Goal: Book appointment/travel/reservation

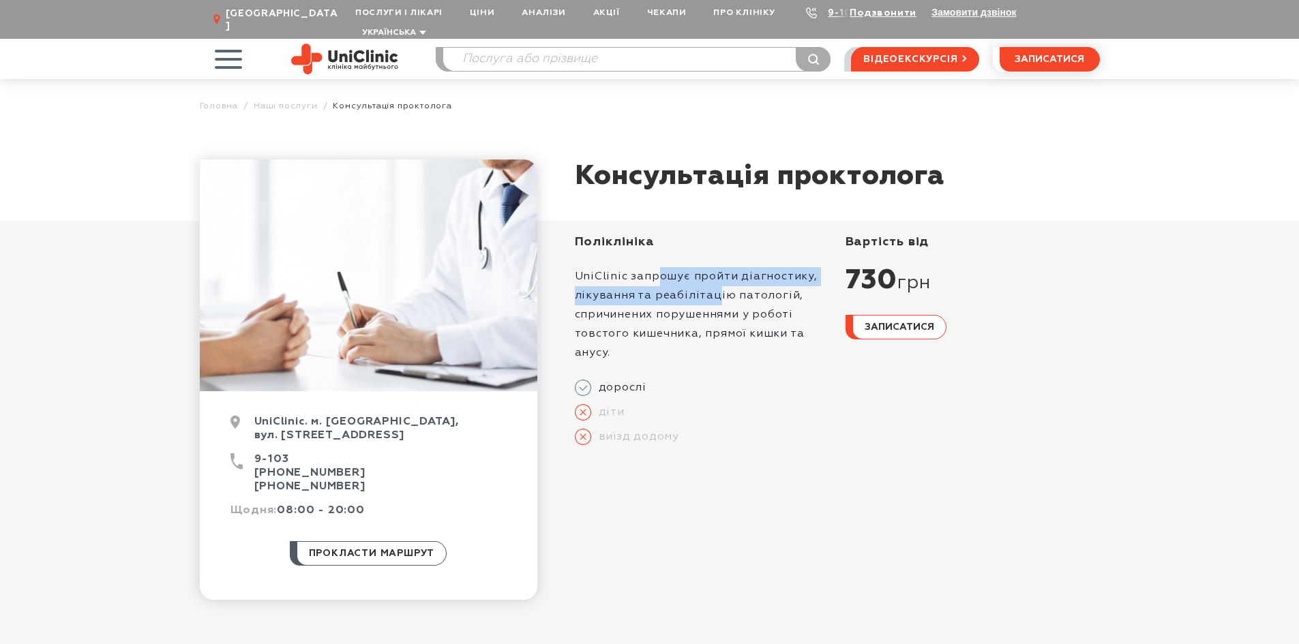
drag, startPoint x: 657, startPoint y: 269, endPoint x: 714, endPoint y: 289, distance: 60.6
click at [713, 288] on p "UniClinic запрошує пройти діагностику, лікування та реабілітацію патологій, спр…" at bounding box center [702, 314] width 254 height 95
click at [716, 293] on p "UniClinic запрошує пройти діагностику, лікування та реабілітацію патологій, спр…" at bounding box center [702, 314] width 254 height 95
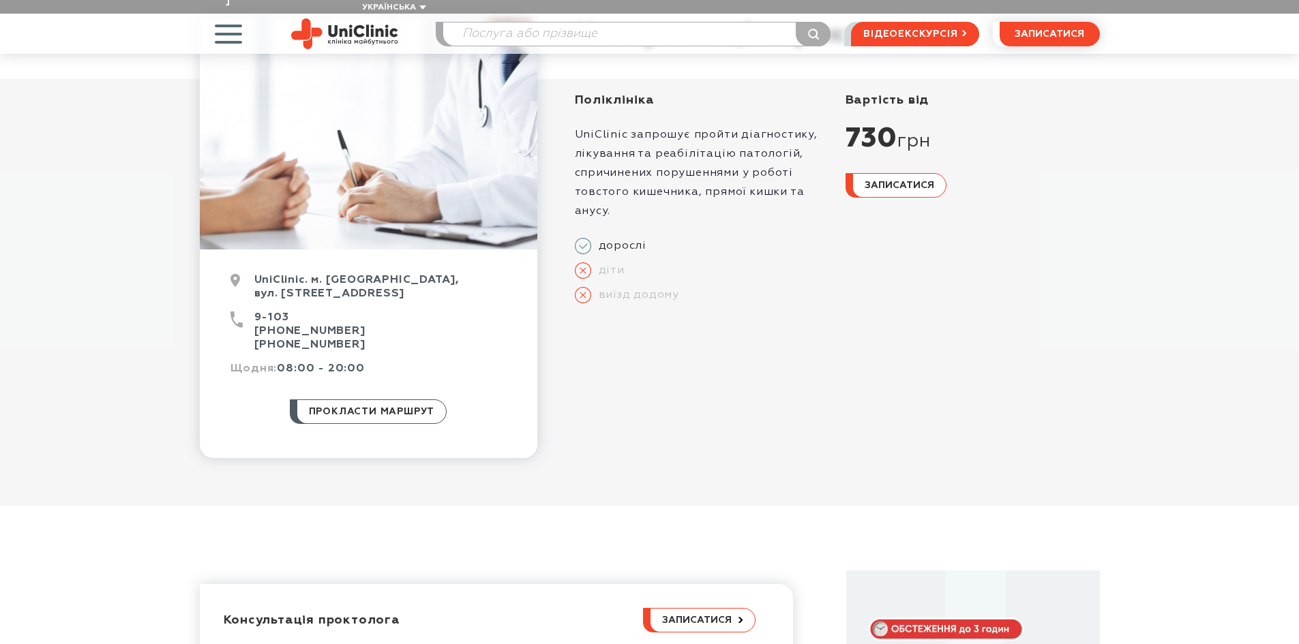
scroll to position [136, 0]
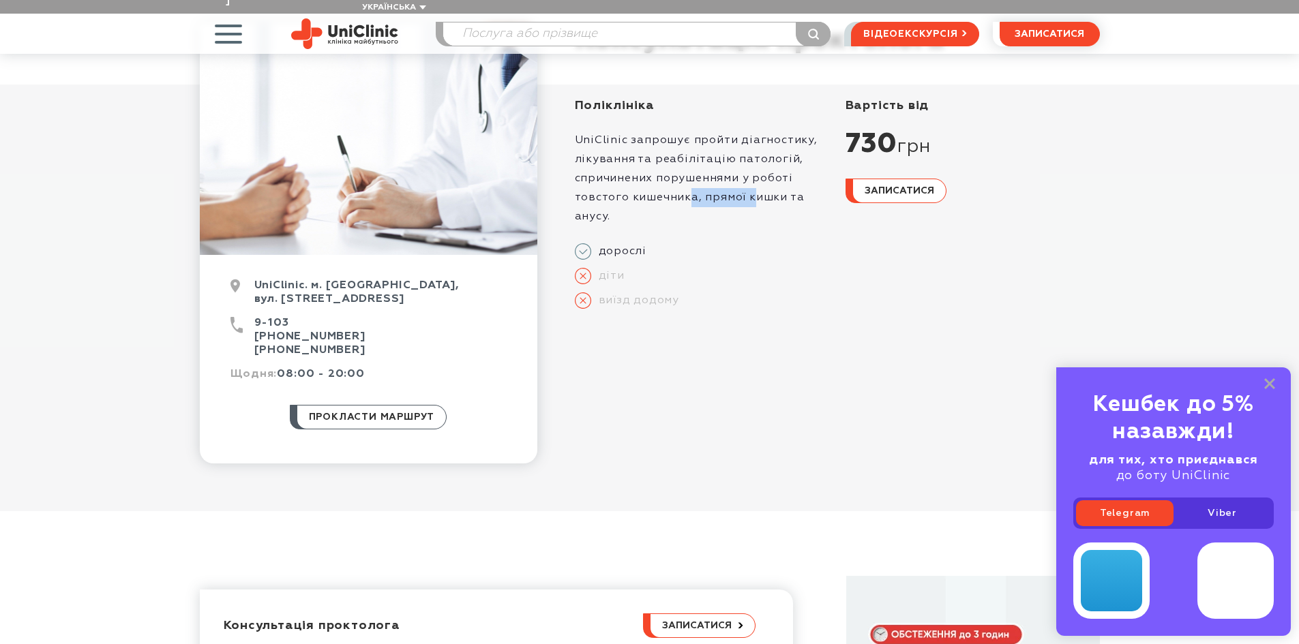
drag, startPoint x: 689, startPoint y: 175, endPoint x: 754, endPoint y: 202, distance: 70.0
click at [751, 195] on p "UniClinic запрошує пройти діагностику, лікування та реабілітацію патологій, спр…" at bounding box center [702, 178] width 254 height 95
click at [754, 203] on p "UniClinic запрошує пройти діагностику, лікування та реабілітацію патологій, спр…" at bounding box center [702, 178] width 254 height 95
drag, startPoint x: 652, startPoint y: 160, endPoint x: 722, endPoint y: 178, distance: 72.6
click at [711, 171] on p "UniClinic запрошує пройти діагностику, лікування та реабілітацію патологій, спр…" at bounding box center [702, 178] width 254 height 95
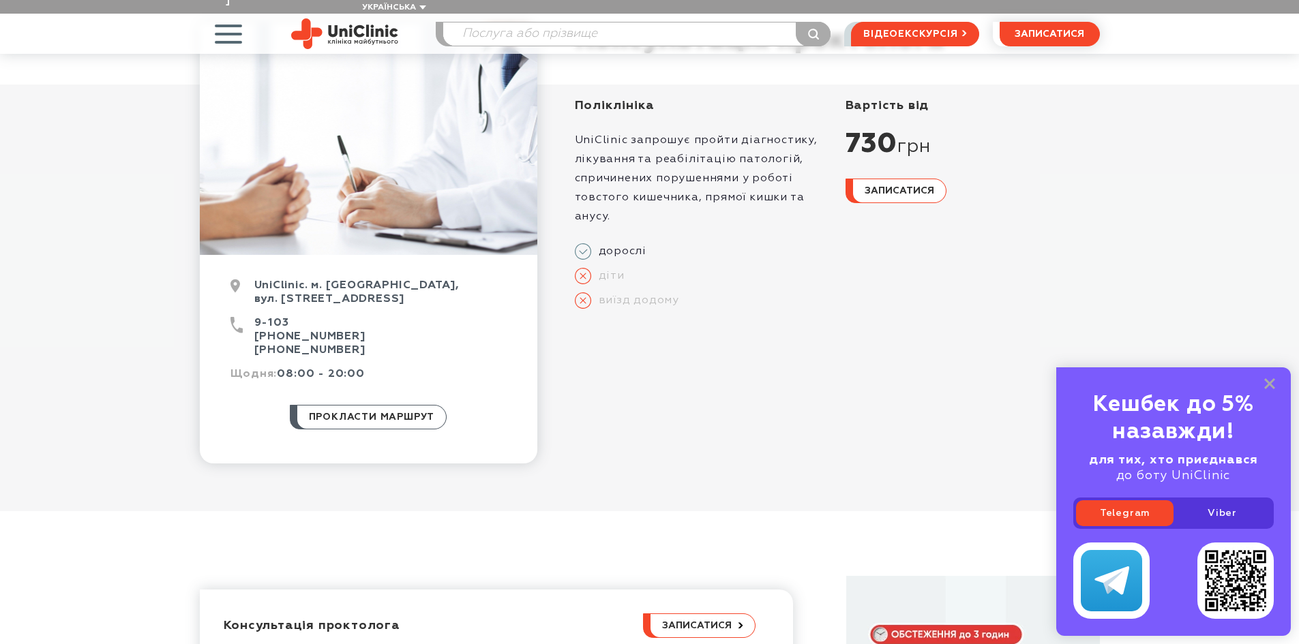
click at [723, 179] on p "UniClinic запрошує пройти діагностику, лікування та реабілітацію патологій, спр…" at bounding box center [702, 178] width 254 height 95
click at [1271, 385] on rect at bounding box center [1269, 383] width 11 height 11
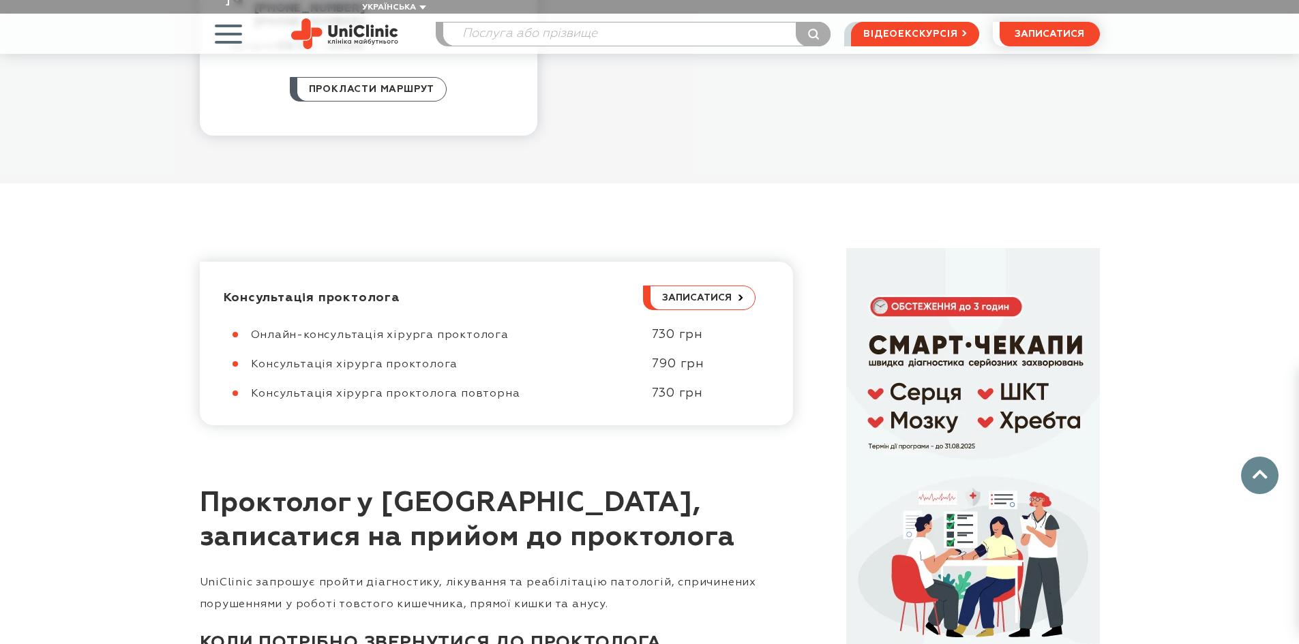
scroll to position [477, 0]
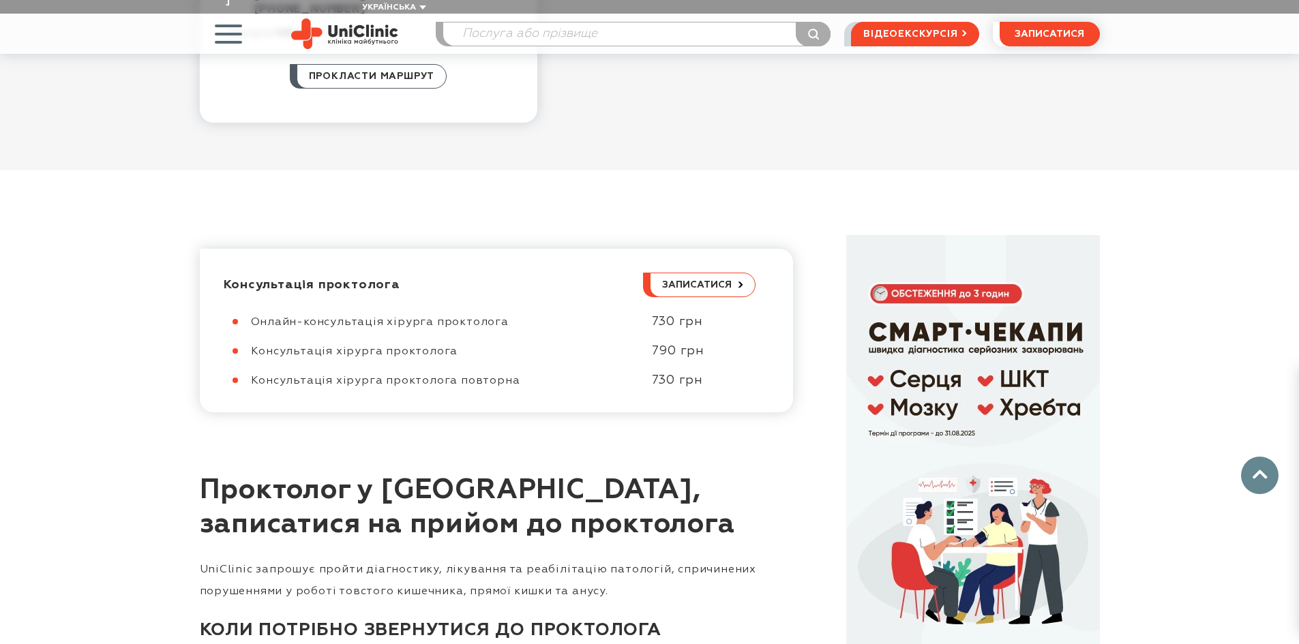
drag, startPoint x: 396, startPoint y: 340, endPoint x: 471, endPoint y: 339, distance: 75.0
click at [470, 345] on div "Консультація хірурга проктолога" at bounding box center [444, 352] width 387 height 14
click at [477, 345] on div "Консультація хірурга проктолога" at bounding box center [444, 352] width 387 height 14
click at [680, 280] on span "записатися" at bounding box center [697, 285] width 70 height 10
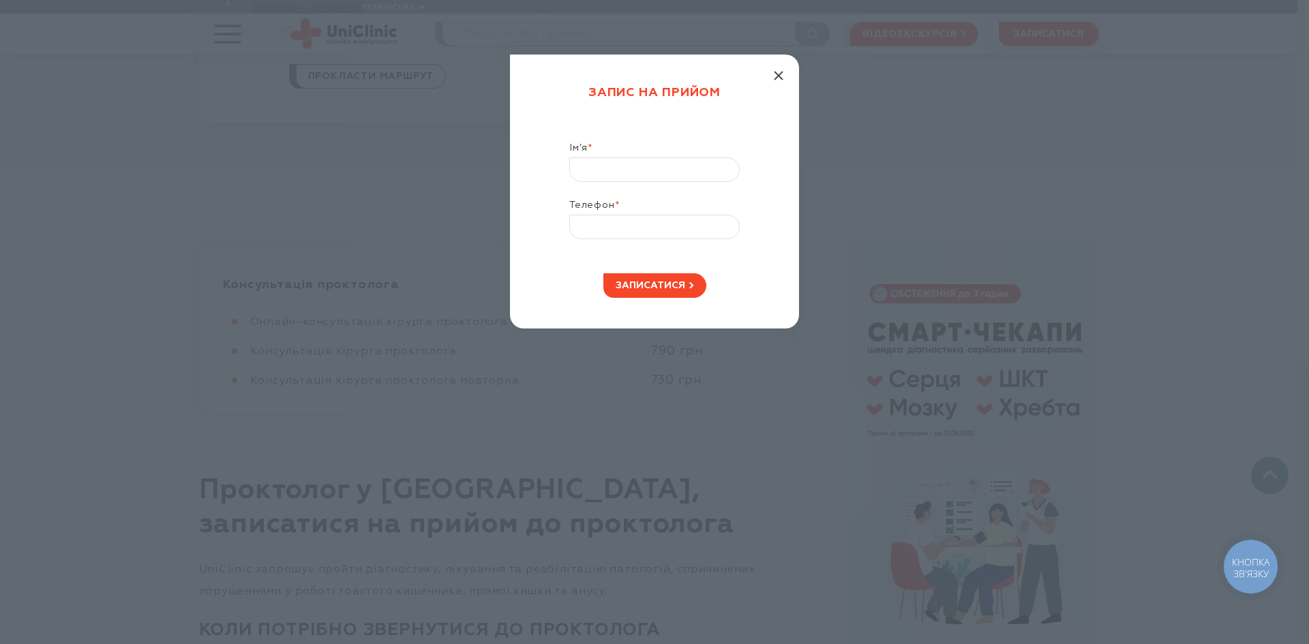
click at [775, 72] on line "button" at bounding box center [779, 76] width 8 height 8
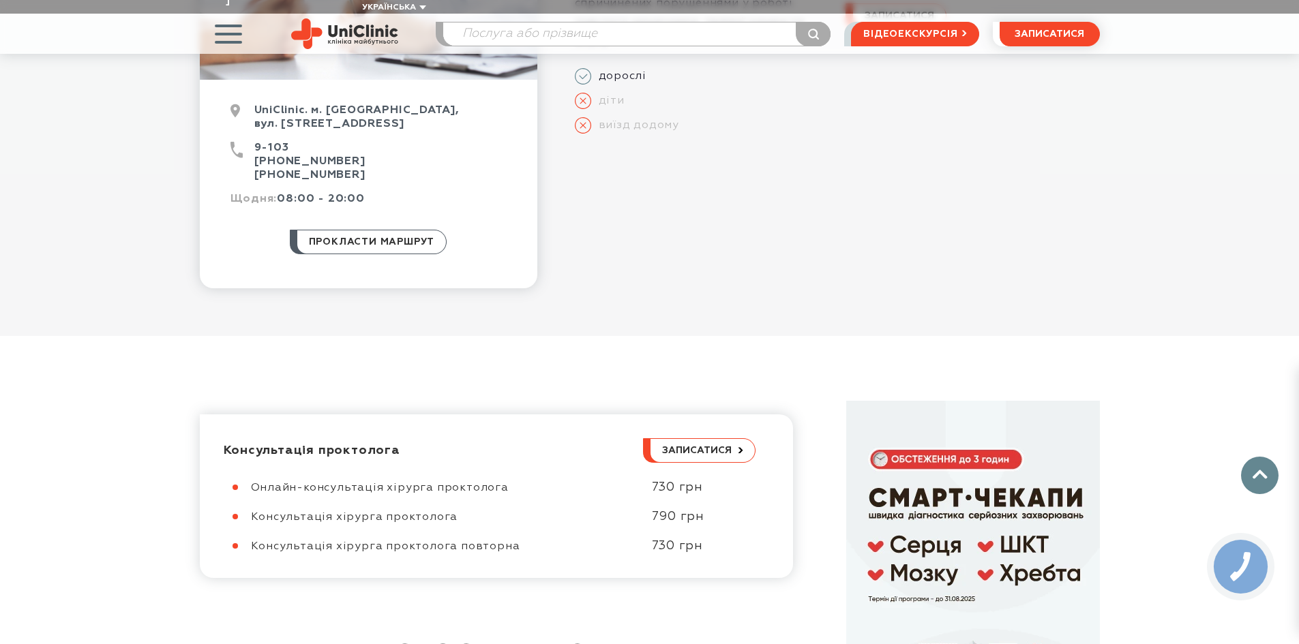
scroll to position [0, 0]
